Goal: Find specific page/section: Find specific page/section

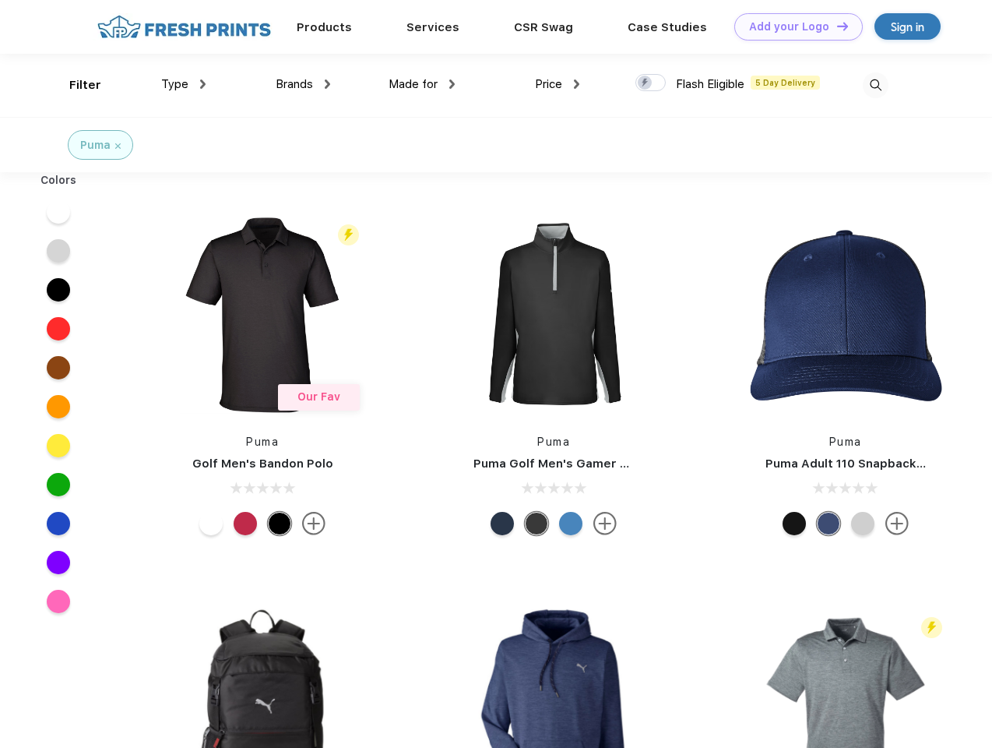
scroll to position [1, 0]
click at [793, 26] on link "Add your Logo Design Tool" at bounding box center [799, 26] width 129 height 27
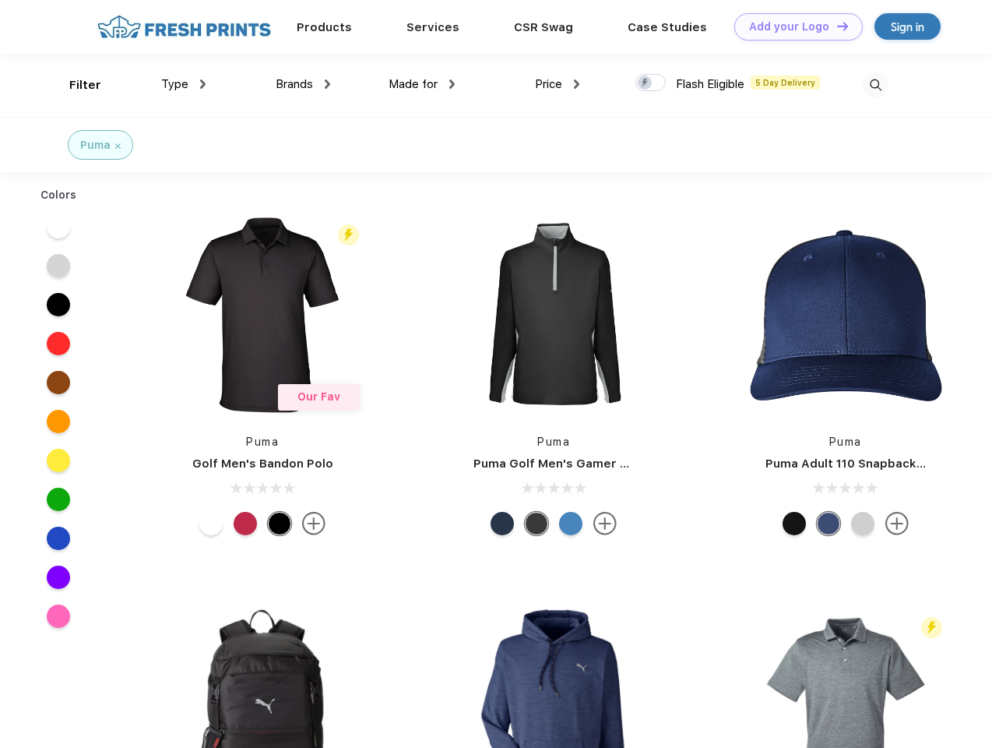
click at [0, 0] on div "Design Tool" at bounding box center [0, 0] width 0 height 0
click at [836, 26] on link "Add your Logo Design Tool" at bounding box center [799, 26] width 129 height 27
click at [75, 85] on div "Filter" at bounding box center [85, 85] width 32 height 18
click at [184, 84] on span "Type" at bounding box center [174, 84] width 27 height 14
click at [303, 84] on span "Brands" at bounding box center [294, 84] width 37 height 14
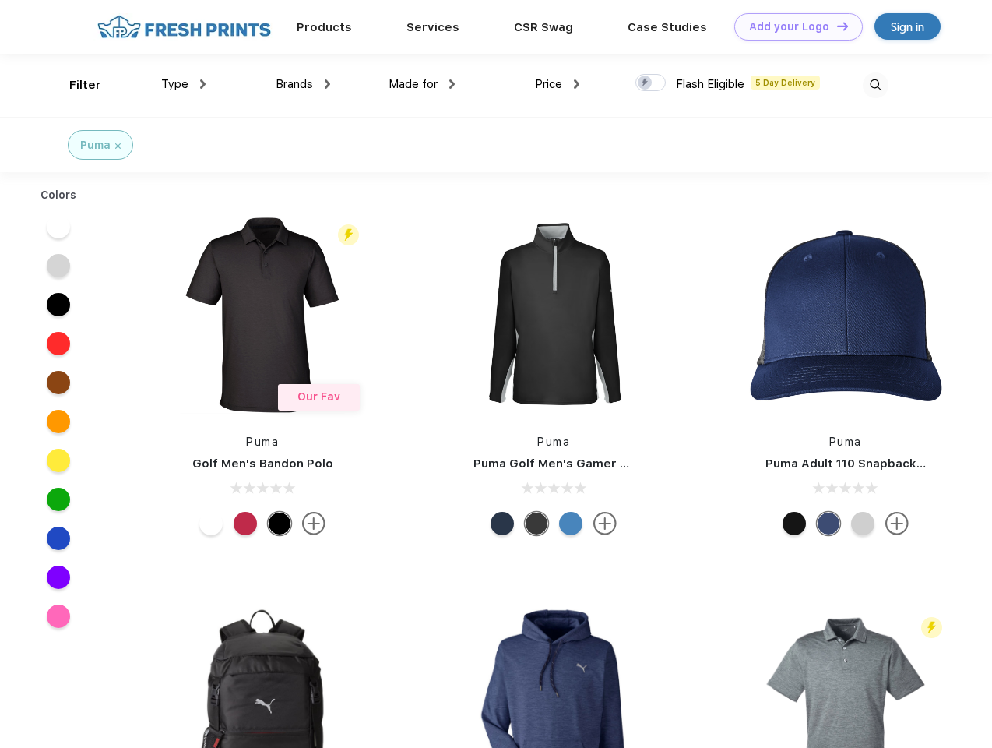
click at [422, 84] on span "Made for" at bounding box center [413, 84] width 49 height 14
click at [558, 84] on span "Price" at bounding box center [548, 84] width 27 height 14
click at [651, 83] on div at bounding box center [651, 82] width 30 height 17
click at [646, 83] on input "checkbox" at bounding box center [641, 78] width 10 height 10
click at [876, 85] on img at bounding box center [876, 85] width 26 height 26
